Goal: Find specific page/section: Find specific page/section

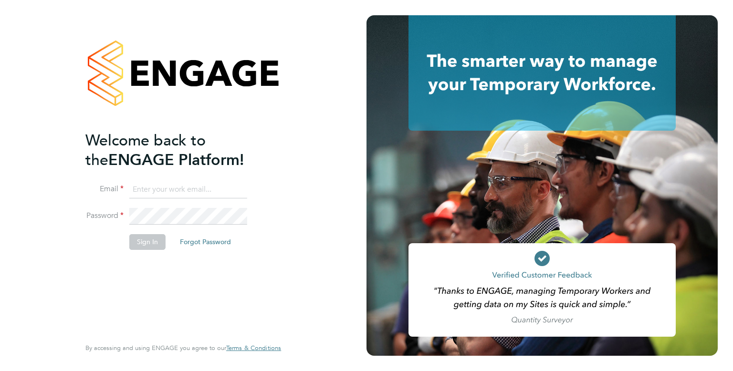
type input "Billy.barnett@randstadcpe.com"
click at [144, 245] on button "Sign In" at bounding box center [147, 241] width 36 height 15
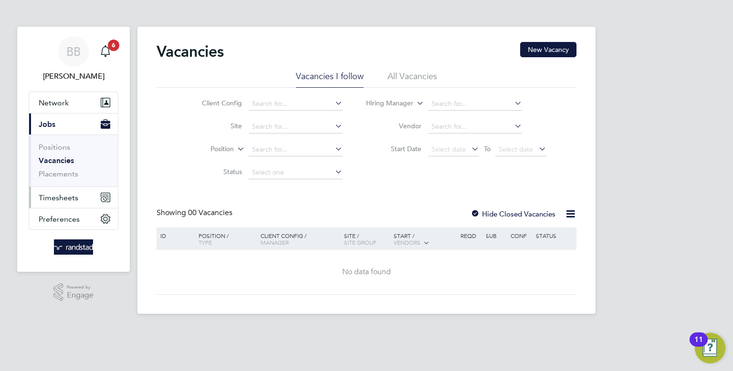
click at [58, 192] on button "Timesheets" at bounding box center [73, 197] width 89 height 21
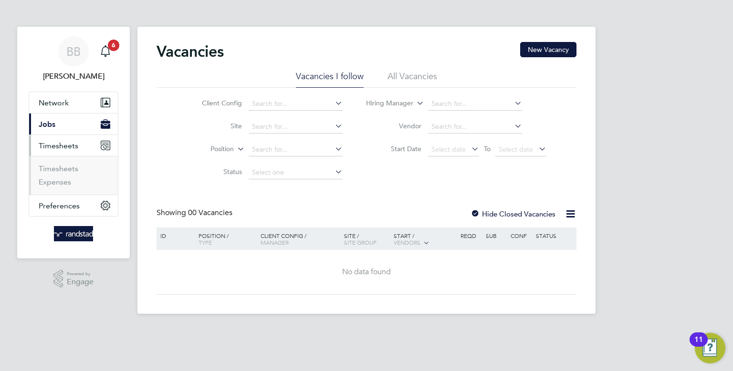
click at [45, 116] on button "Current page: Jobs" at bounding box center [73, 124] width 89 height 21
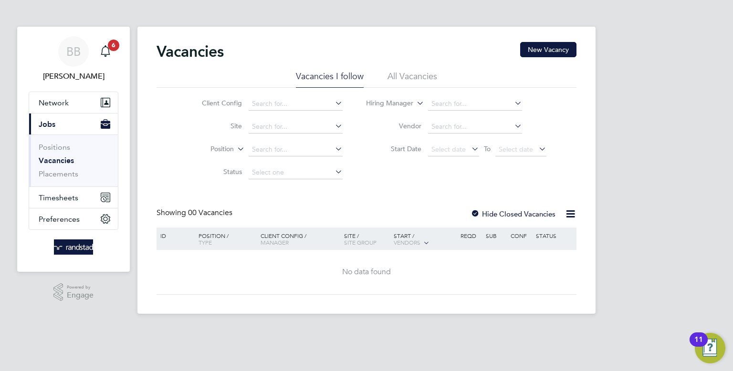
click at [54, 161] on link "Vacancies" at bounding box center [56, 160] width 35 height 9
